Goal: Register for event/course

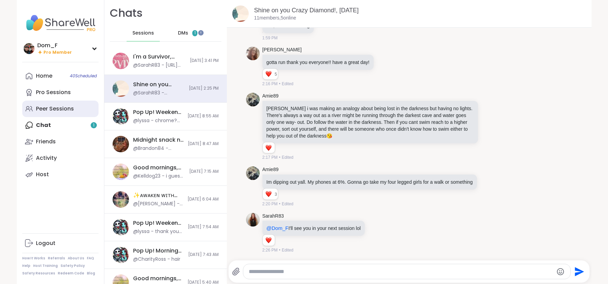
click at [58, 115] on link "Peer Sessions" at bounding box center [60, 109] width 76 height 16
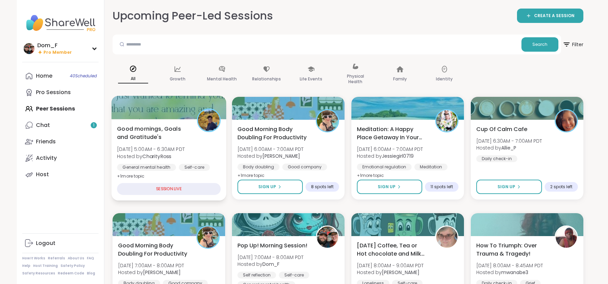
click at [165, 130] on span "Good mornings, Goals and Gratitude's" at bounding box center [153, 132] width 72 height 17
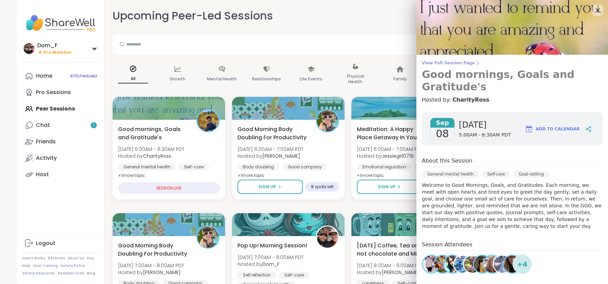
click at [439, 62] on span "View Full Session Page" at bounding box center [512, 62] width 181 height 5
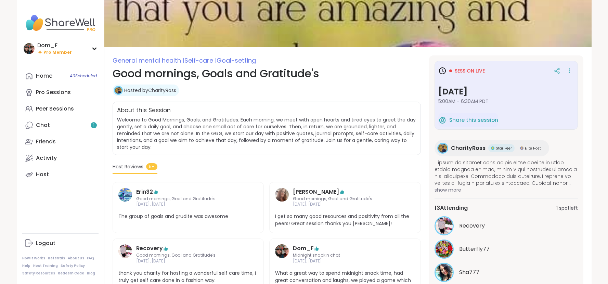
scroll to position [43, 0]
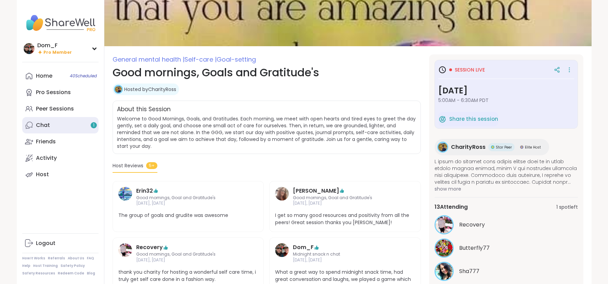
click at [48, 123] on div "Chat 1" at bounding box center [43, 125] width 14 height 8
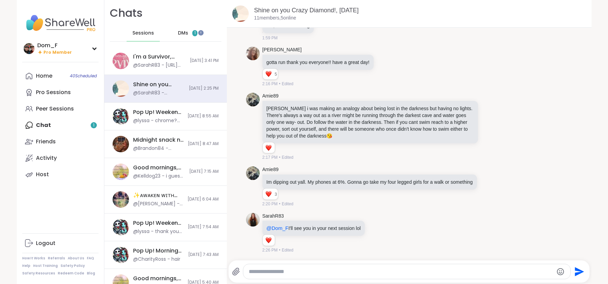
click at [185, 35] on span "DMs" at bounding box center [183, 33] width 10 height 7
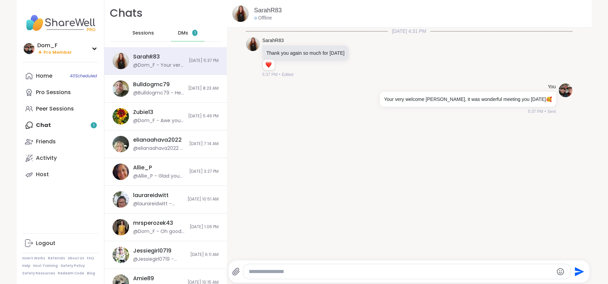
click at [188, 36] on span "DMs" at bounding box center [183, 33] width 10 height 7
click at [77, 145] on link "Friends 1" at bounding box center [60, 141] width 76 height 16
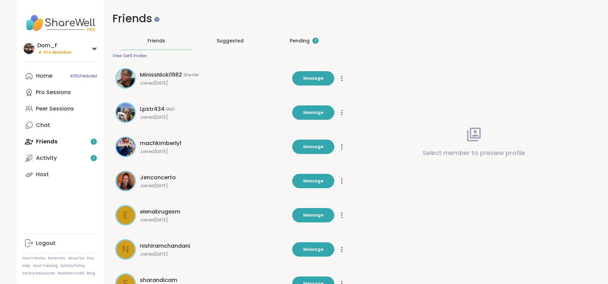
click at [295, 42] on div "Pending 1" at bounding box center [304, 40] width 29 height 7
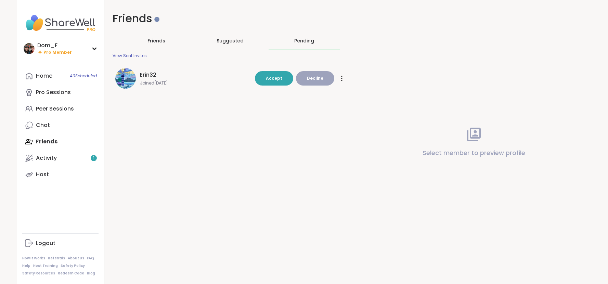
click at [309, 76] on span "Decline" at bounding box center [315, 78] width 16 height 6
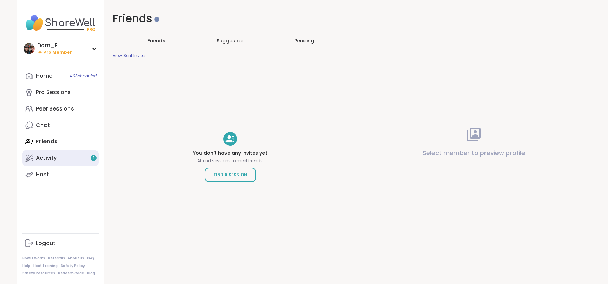
click at [73, 158] on link "Activity 1" at bounding box center [60, 158] width 76 height 16
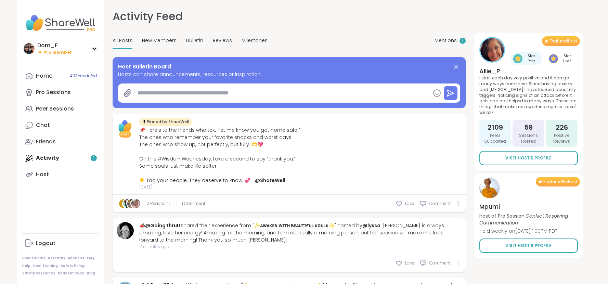
type textarea "*"
click at [436, 38] on span "Mentions" at bounding box center [445, 40] width 22 height 7
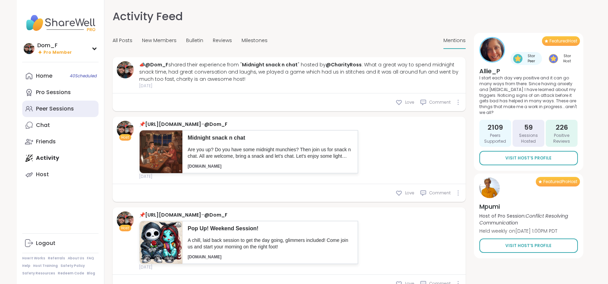
click at [62, 112] on div "Peer Sessions" at bounding box center [55, 109] width 38 height 8
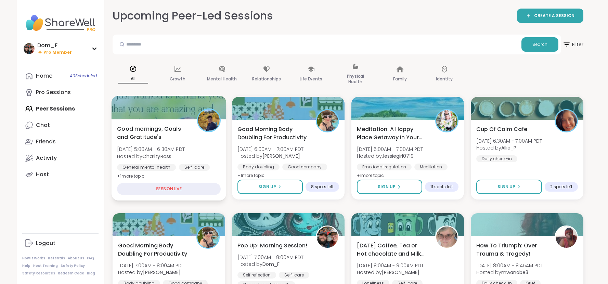
click at [168, 131] on span "Good mornings, Goals and Gratitude's" at bounding box center [153, 132] width 72 height 17
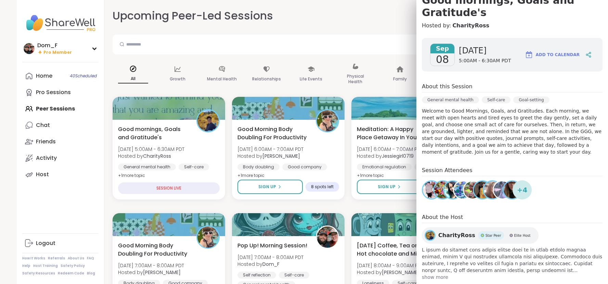
scroll to position [75, 0]
click at [460, 231] on span "CharityRoss" at bounding box center [456, 235] width 37 height 8
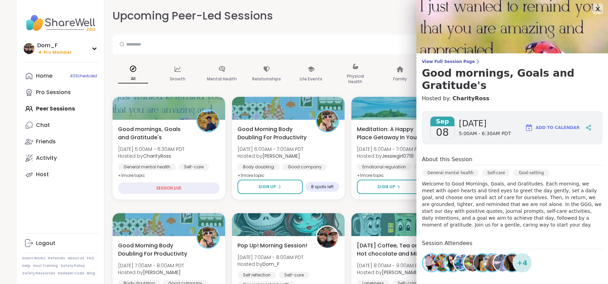
scroll to position [0, 0]
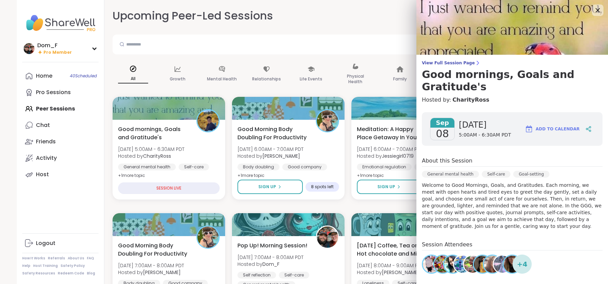
click at [599, 13] on icon at bounding box center [597, 10] width 9 height 9
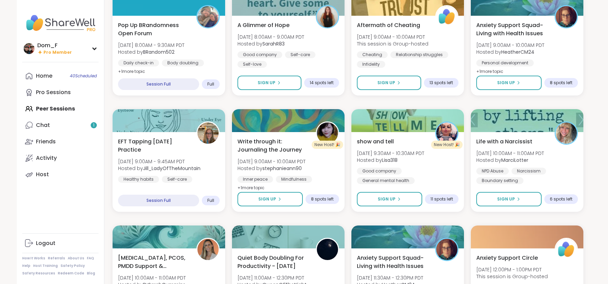
scroll to position [337, 0]
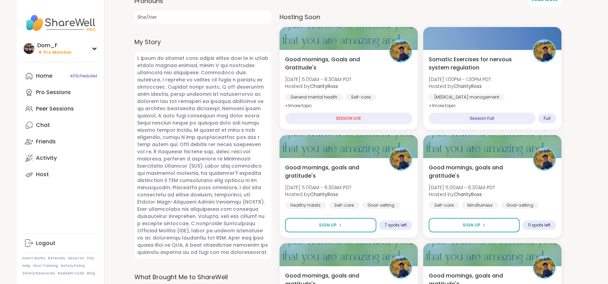
scroll to position [311, 0]
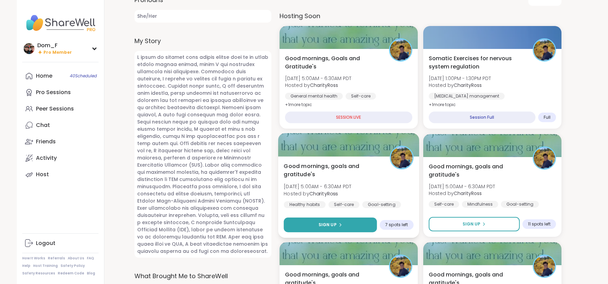
click at [358, 226] on button "Sign Up" at bounding box center [329, 224] width 93 height 15
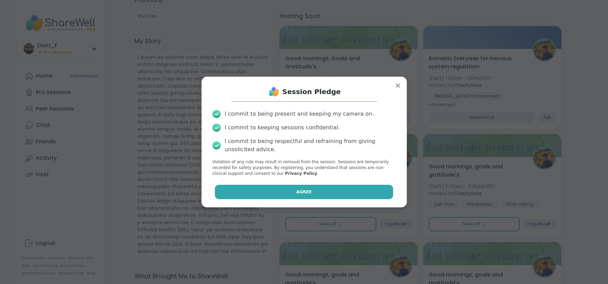
click at [341, 192] on button "Agree" at bounding box center [304, 192] width 178 height 14
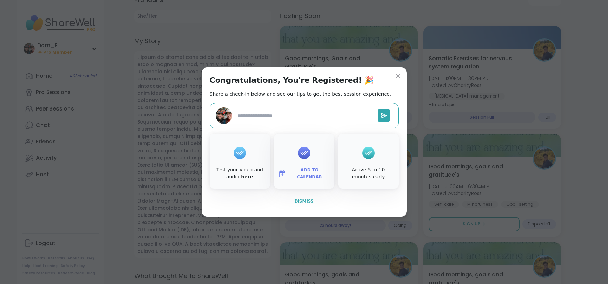
click at [305, 200] on span "Dismiss" at bounding box center [303, 201] width 19 height 5
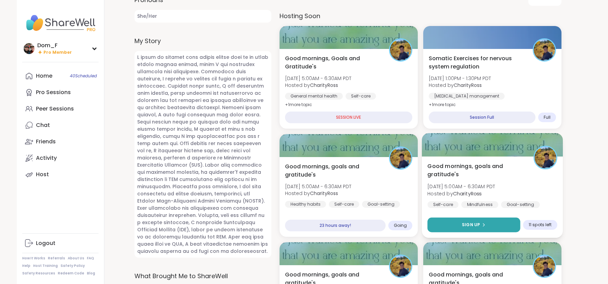
click at [451, 224] on button "Sign Up" at bounding box center [473, 224] width 93 height 15
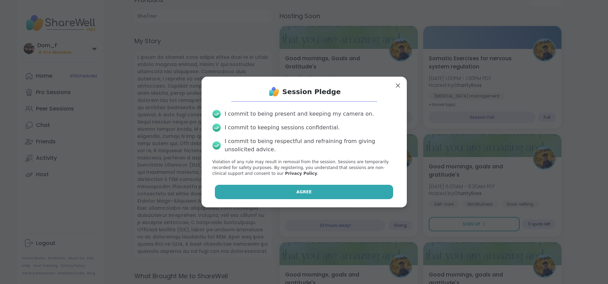
click at [381, 193] on button "Agree" at bounding box center [304, 192] width 178 height 14
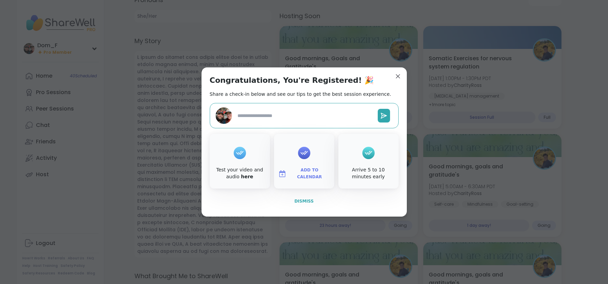
click at [307, 201] on span "Dismiss" at bounding box center [303, 201] width 19 height 5
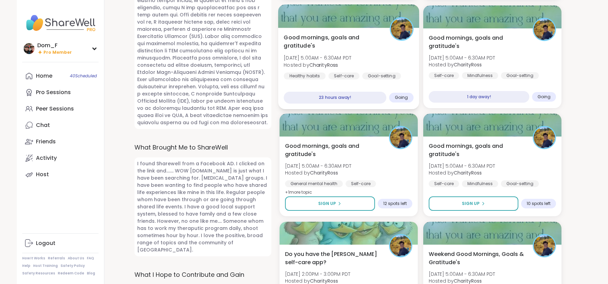
scroll to position [442, 0]
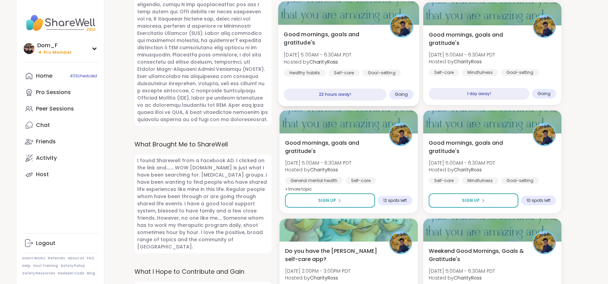
click at [351, 206] on button "Sign Up" at bounding box center [330, 200] width 90 height 14
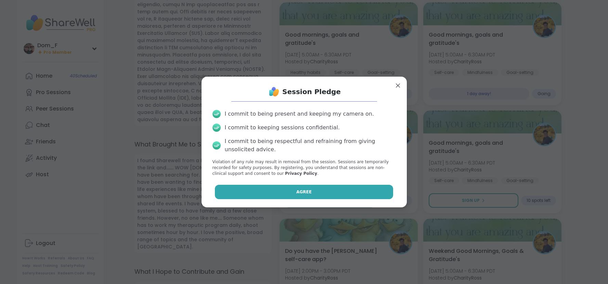
click at [339, 193] on button "Agree" at bounding box center [304, 192] width 178 height 14
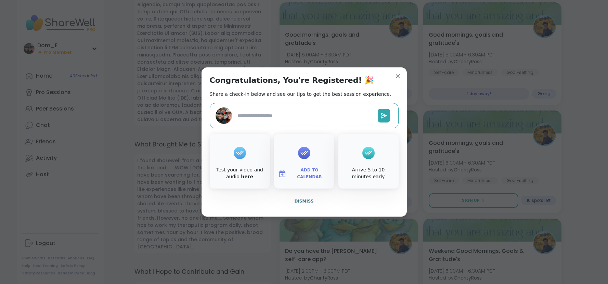
type textarea "*"
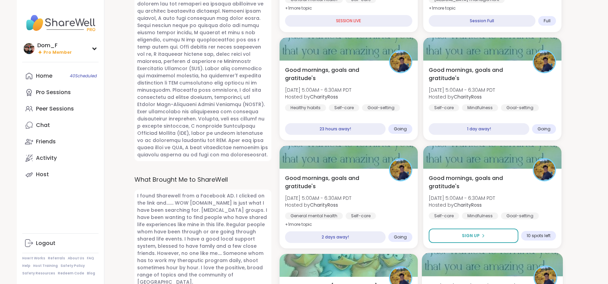
scroll to position [391, 0]
